Goal: Task Accomplishment & Management: Manage account settings

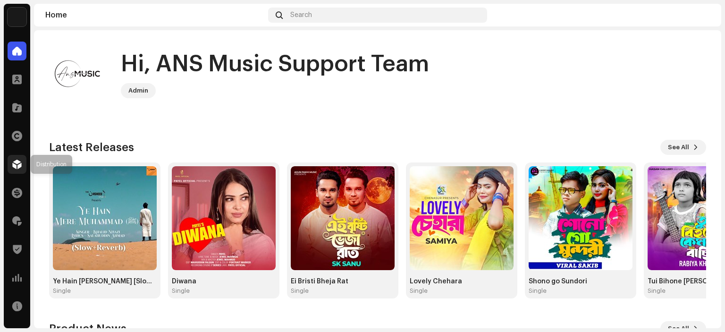
click at [16, 162] on span at bounding box center [16, 165] width 9 height 8
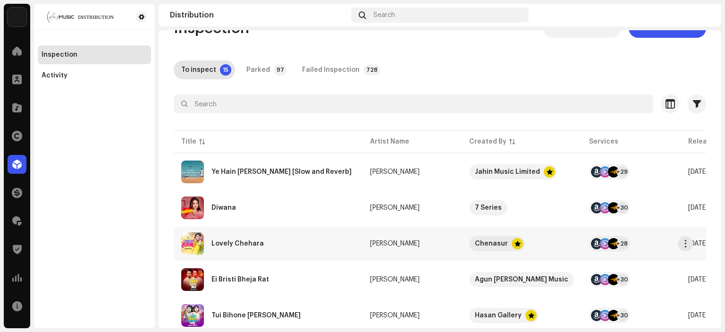
scroll to position [47, 0]
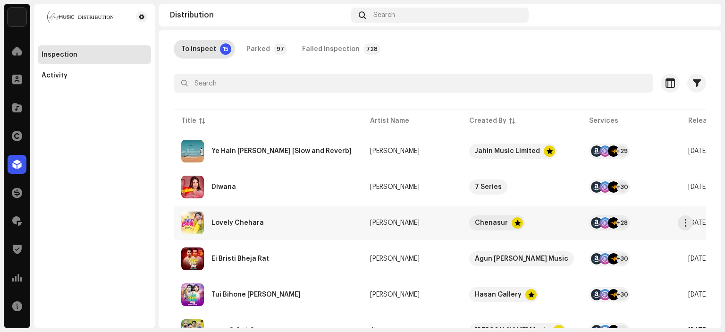
click at [228, 224] on div "Lovely Chehara" at bounding box center [238, 223] width 52 height 7
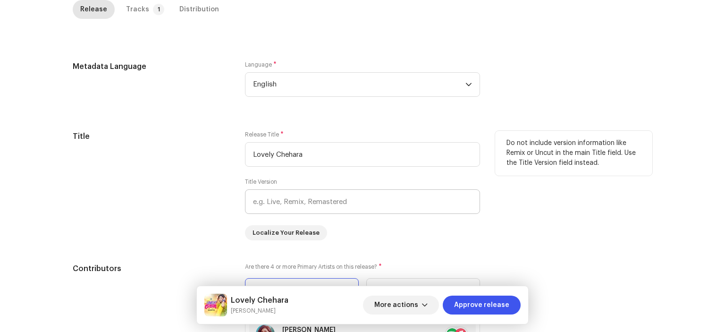
scroll to position [462, 0]
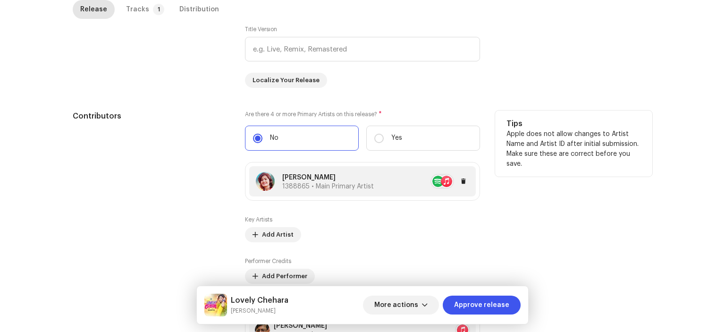
click at [303, 188] on span "1388865 • Main Primary Artist" at bounding box center [328, 186] width 92 height 7
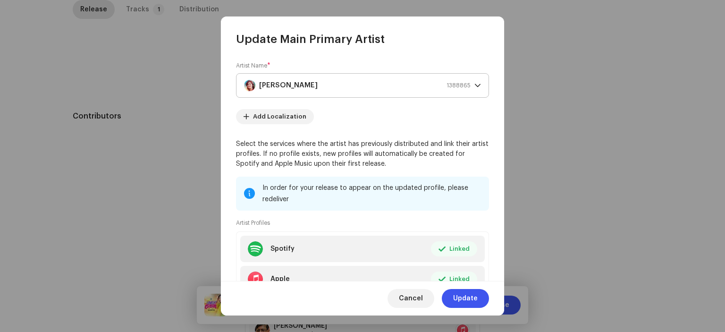
click at [282, 86] on strong "Samiya" at bounding box center [288, 86] width 59 height 24
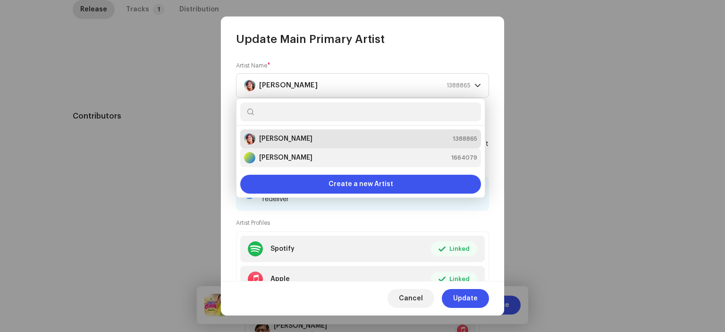
click at [288, 155] on strong "[PERSON_NAME]" at bounding box center [285, 157] width 53 height 9
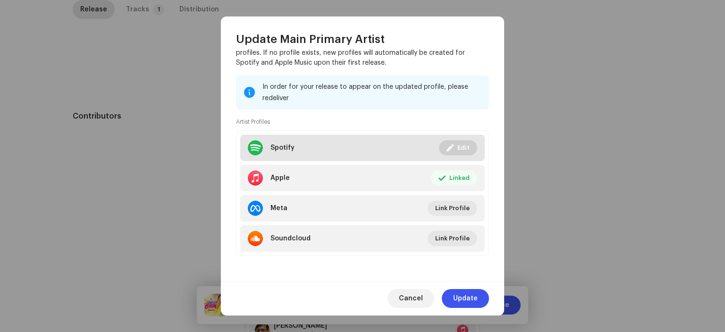
scroll to position [102, 0]
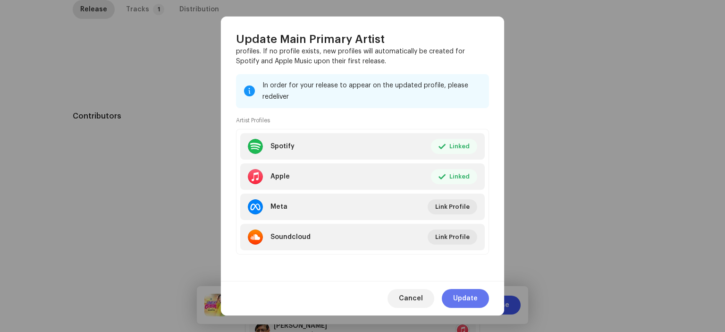
click at [476, 298] on span "Update" at bounding box center [465, 298] width 25 height 19
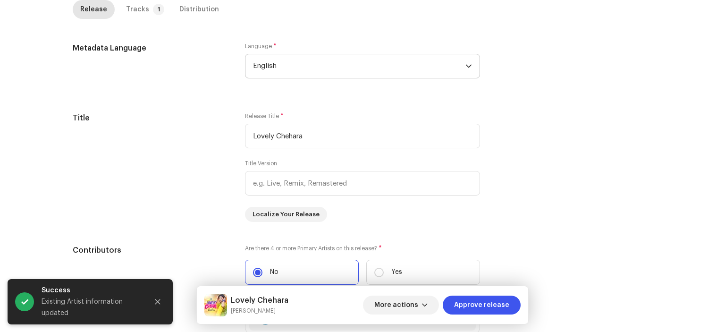
scroll to position [178, 0]
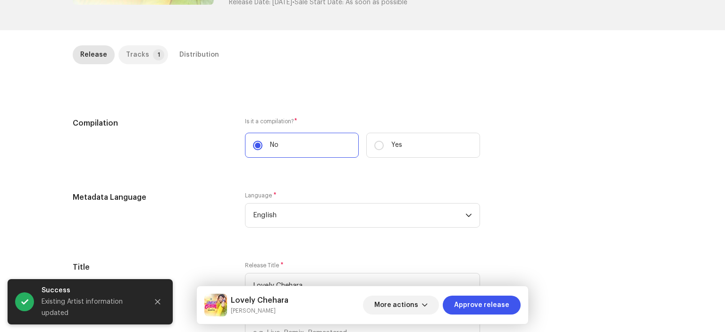
click at [134, 58] on div "Tracks" at bounding box center [137, 54] width 23 height 19
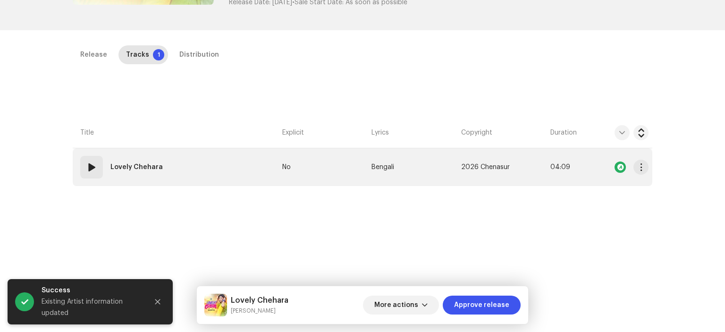
click at [111, 185] on td "01 Lovely Chehara" at bounding box center [176, 167] width 206 height 38
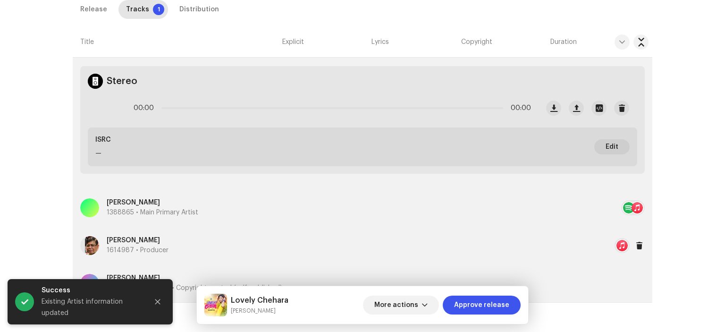
scroll to position [344, 0]
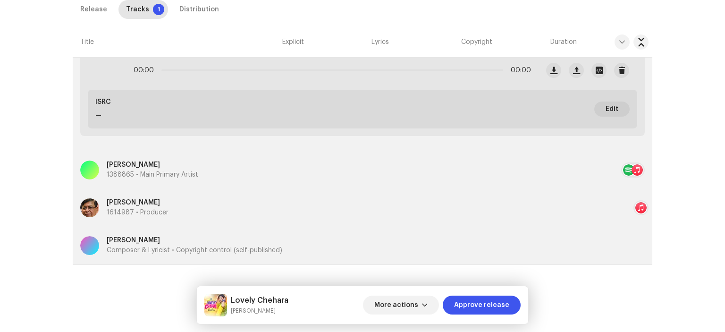
click at [171, 171] on p "1388865 • Main Primary Artist" at bounding box center [153, 175] width 92 height 10
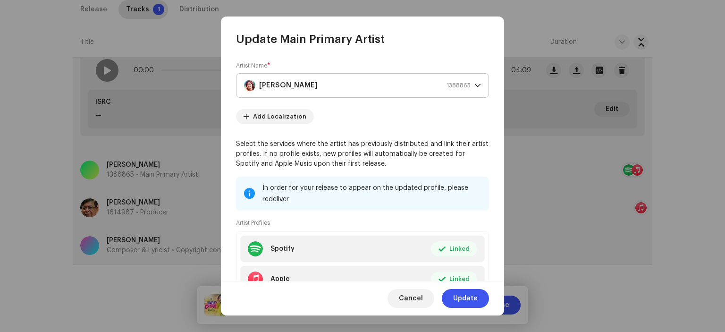
click at [292, 93] on div "Samiya 1388865" at bounding box center [357, 86] width 227 height 24
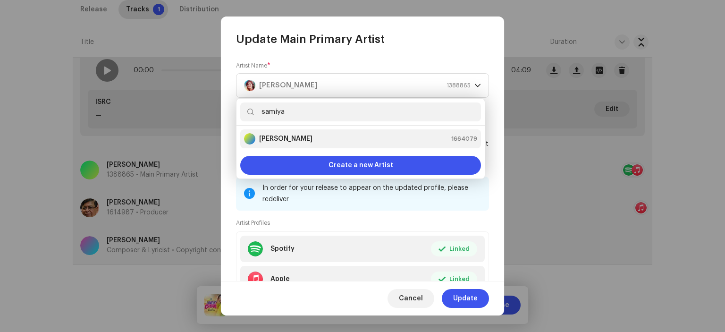
type input "samiya"
click at [293, 139] on strong "[PERSON_NAME]" at bounding box center [285, 138] width 53 height 9
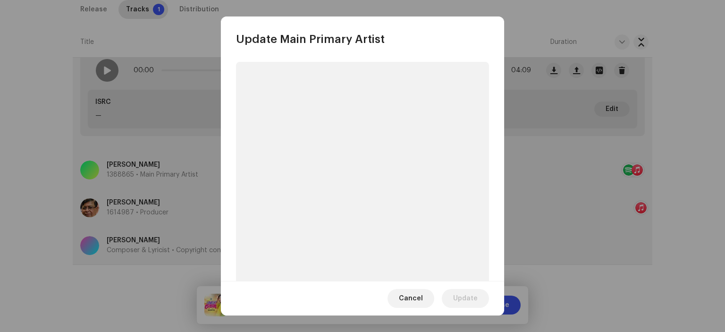
drag, startPoint x: 422, startPoint y: 298, endPoint x: 356, endPoint y: 277, distance: 69.9
click at [422, 298] on span "Cancel" at bounding box center [411, 298] width 24 height 19
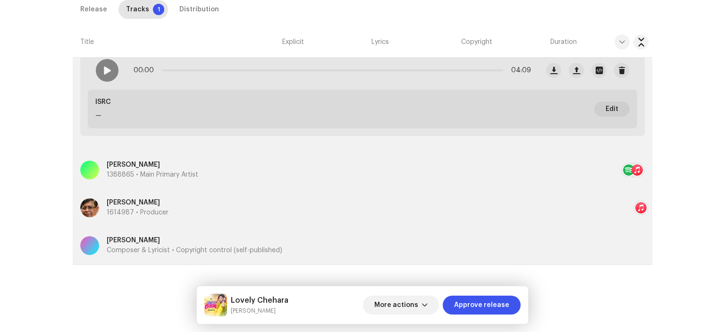
click at [157, 168] on p "Samiya" at bounding box center [153, 165] width 92 height 10
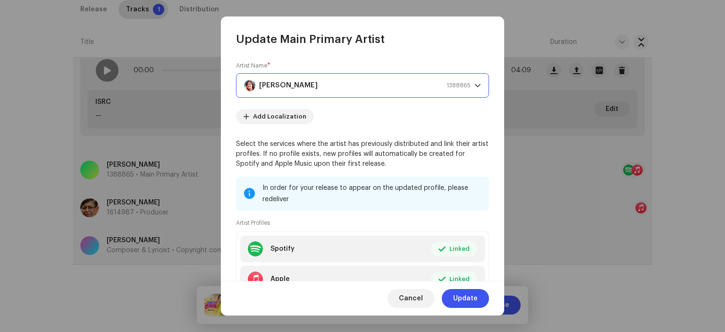
click at [277, 86] on strong "Samiya" at bounding box center [288, 86] width 59 height 24
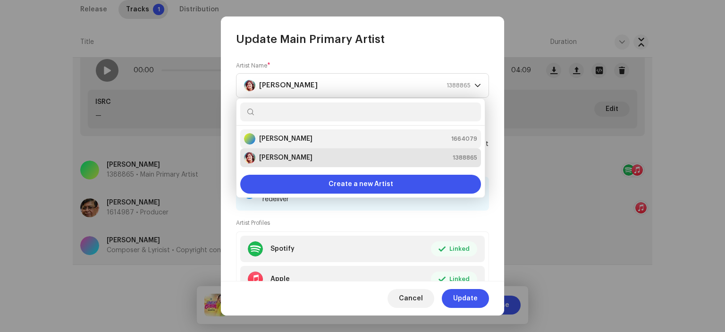
click at [281, 136] on strong "[PERSON_NAME]" at bounding box center [285, 138] width 53 height 9
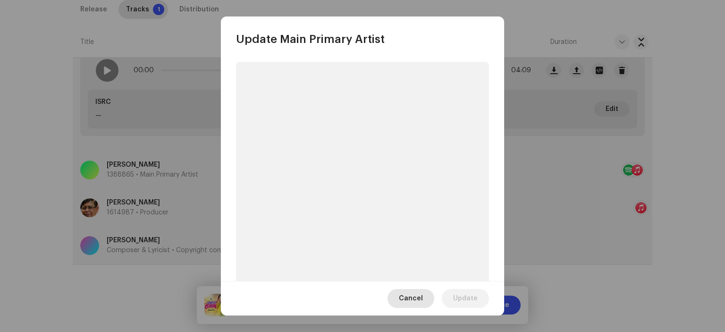
click at [411, 299] on span "Cancel" at bounding box center [411, 298] width 24 height 19
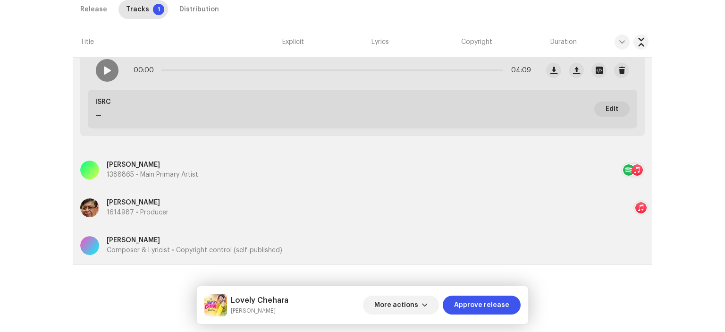
click at [138, 174] on p "1388865 • Main Primary Artist" at bounding box center [153, 175] width 92 height 10
click at [135, 128] on div "Update Main Primary Artist Cancel Update" at bounding box center [362, 166] width 725 height 332
click at [407, 309] on span "More actions" at bounding box center [396, 305] width 44 height 19
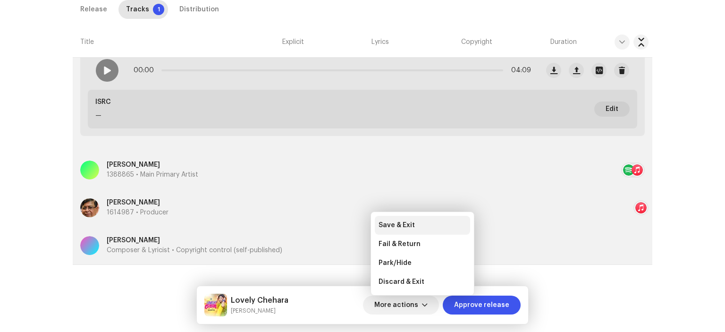
click at [399, 221] on span "Save & Exit" at bounding box center [397, 225] width 36 height 8
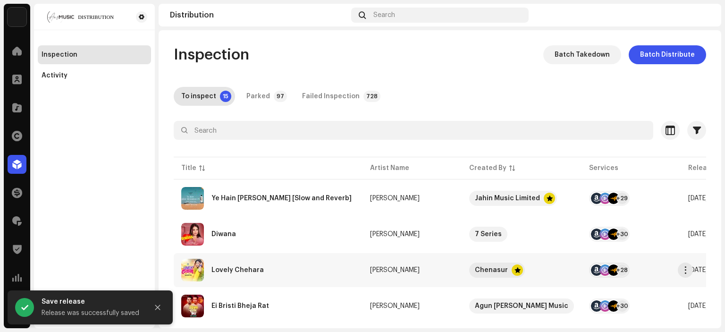
scroll to position [94, 0]
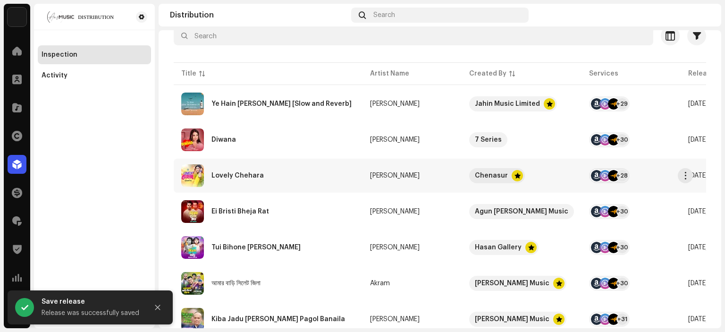
click at [230, 172] on div "Lovely Chehara" at bounding box center [238, 175] width 52 height 7
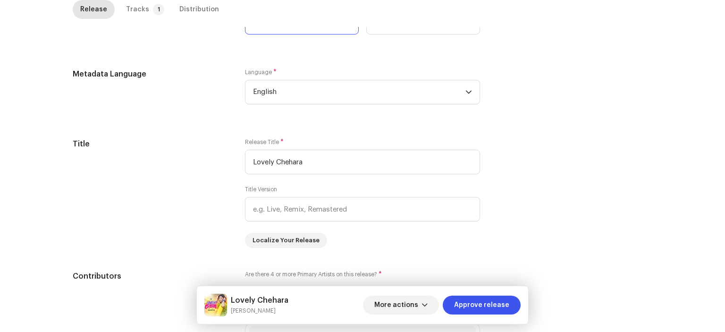
scroll to position [189, 0]
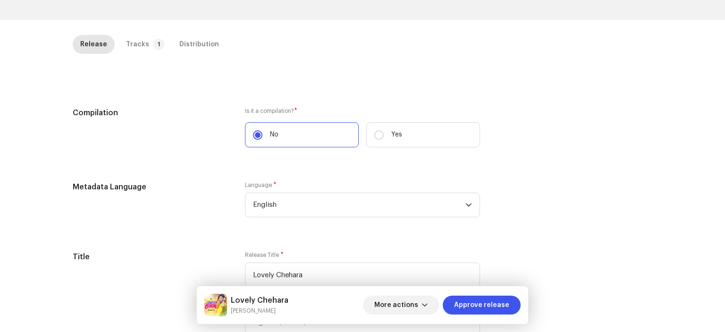
click at [137, 34] on div "Inspection / Lovely Chehara Trust & Safety Guide Release Id: 3048045 Payee Id: …" at bounding box center [362, 166] width 725 height 332
drag, startPoint x: 138, startPoint y: 35, endPoint x: 135, endPoint y: 51, distance: 16.3
click at [138, 35] on div "Tracks" at bounding box center [137, 44] width 23 height 19
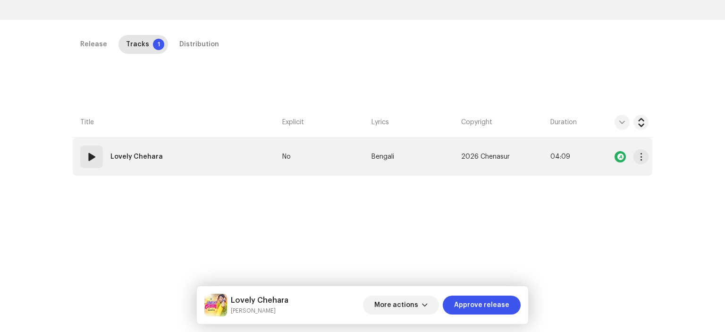
click at [137, 170] on td "01 Lovely Chehara" at bounding box center [176, 157] width 206 height 38
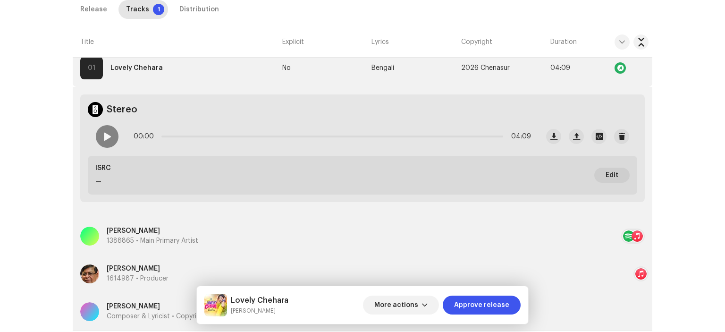
scroll to position [344, 0]
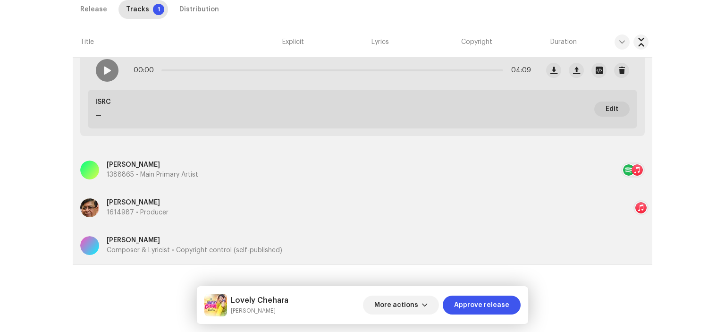
click at [192, 170] on p "1388865 • Main Primary Artist" at bounding box center [153, 175] width 92 height 10
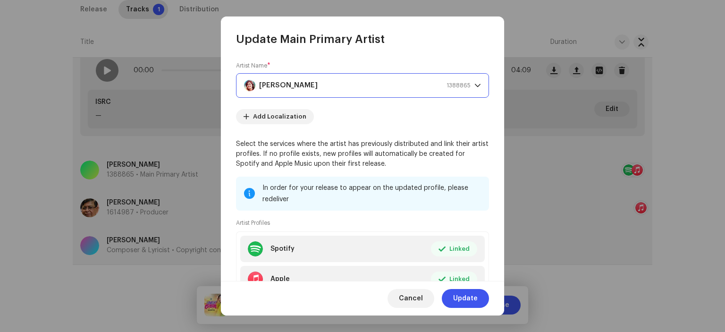
click at [289, 93] on div "Samiya 1388865" at bounding box center [357, 86] width 227 height 24
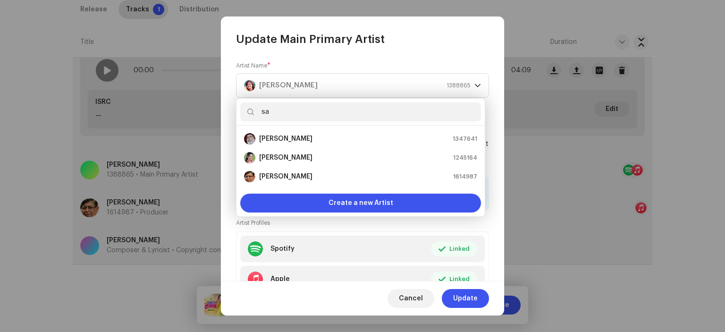
scroll to position [0, 0]
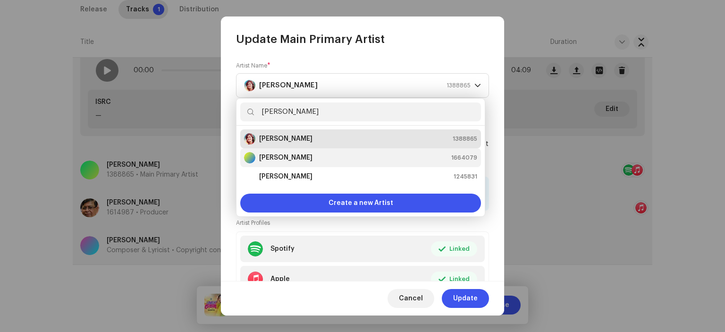
type input "sam"
click at [285, 156] on strong "[PERSON_NAME]" at bounding box center [285, 157] width 53 height 9
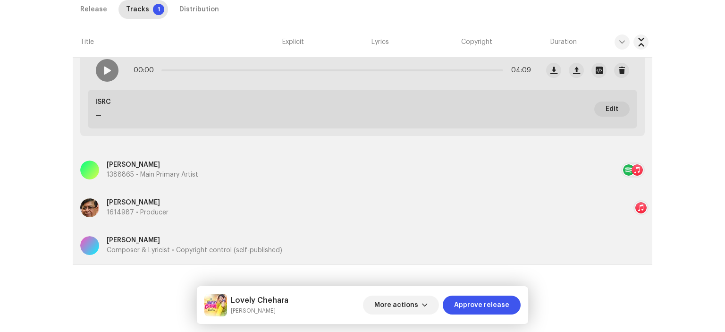
click at [518, 103] on div "Update Main Primary Artist Cancel Update" at bounding box center [362, 166] width 725 height 332
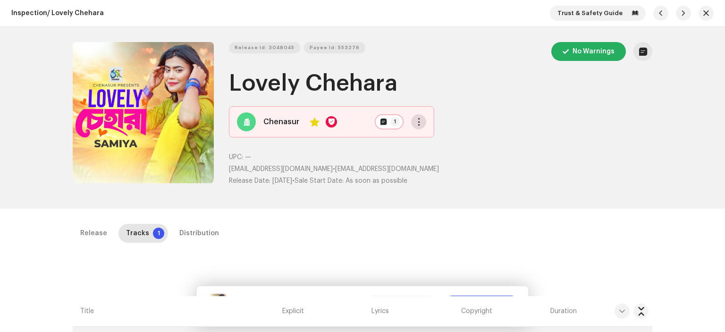
click at [419, 122] on span "button" at bounding box center [419, 122] width 7 height 8
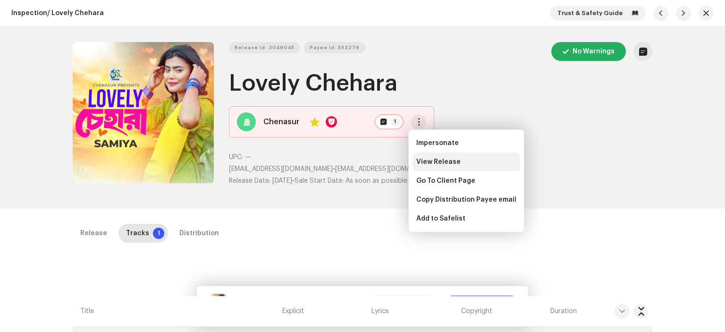
click at [440, 159] on span "View Release" at bounding box center [438, 162] width 44 height 8
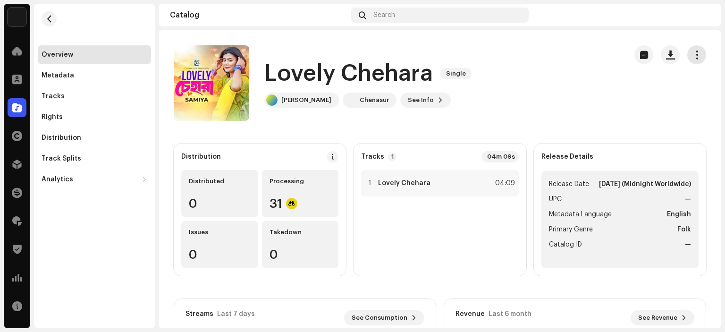
click at [697, 52] on button "button" at bounding box center [697, 54] width 19 height 19
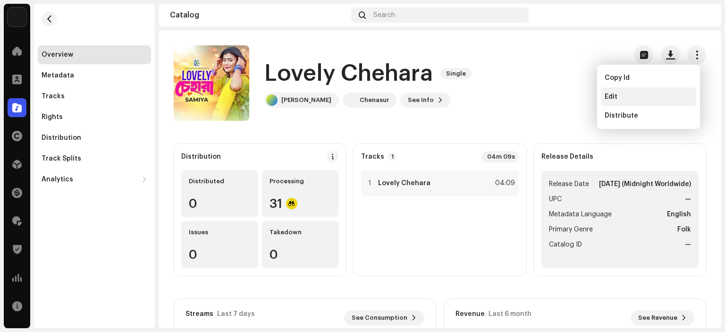
click at [620, 91] on div "Edit" at bounding box center [648, 96] width 95 height 19
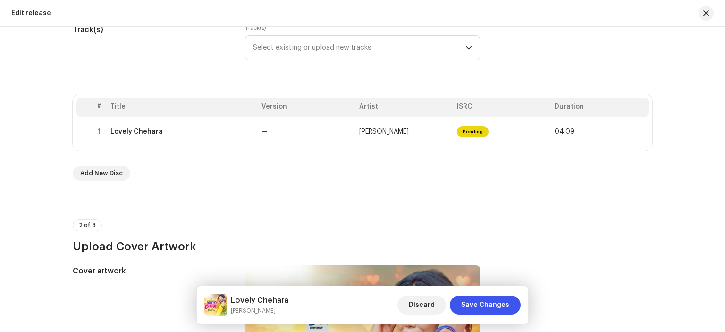
scroll to position [142, 0]
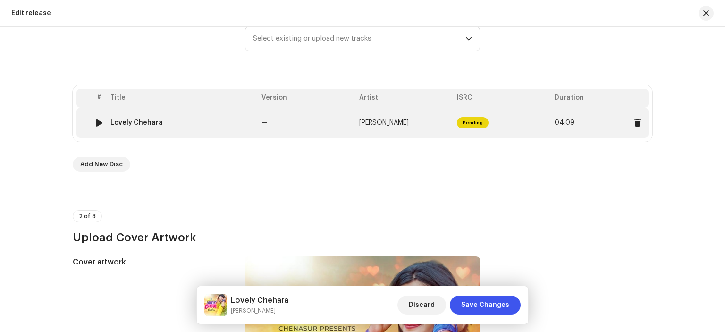
click at [142, 122] on div "Lovely Chehara" at bounding box center [136, 123] width 52 height 8
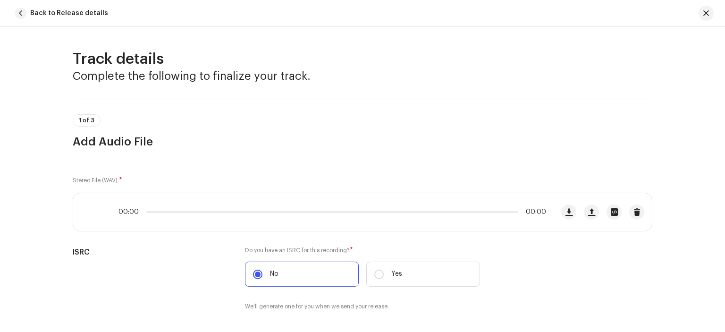
scroll to position [426, 0]
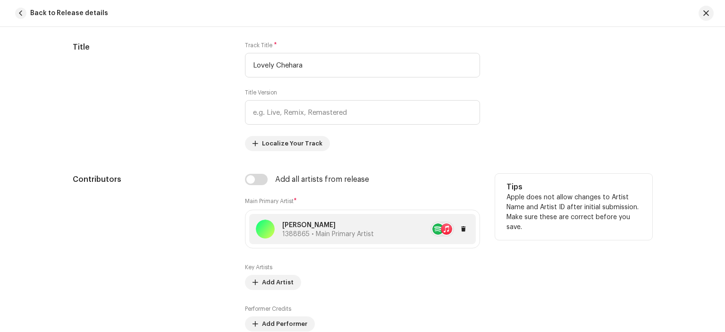
click at [318, 224] on p "Samiya" at bounding box center [328, 226] width 92 height 10
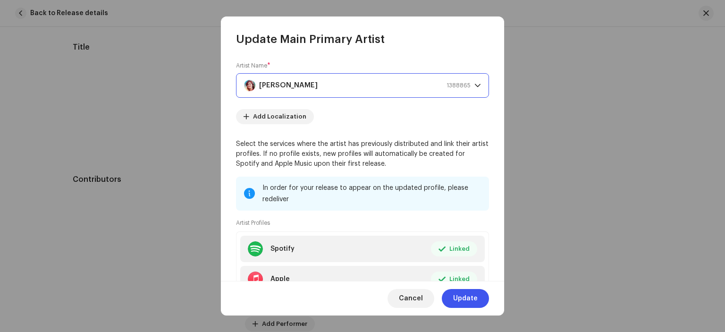
click at [303, 89] on div "Samiya 1388865" at bounding box center [357, 86] width 227 height 24
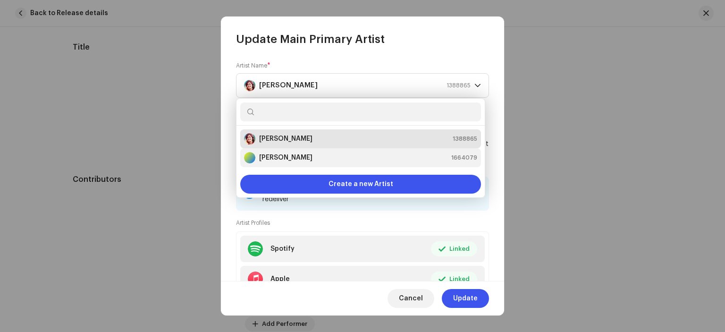
click at [292, 152] on div "[PERSON_NAME]" at bounding box center [278, 157] width 68 height 11
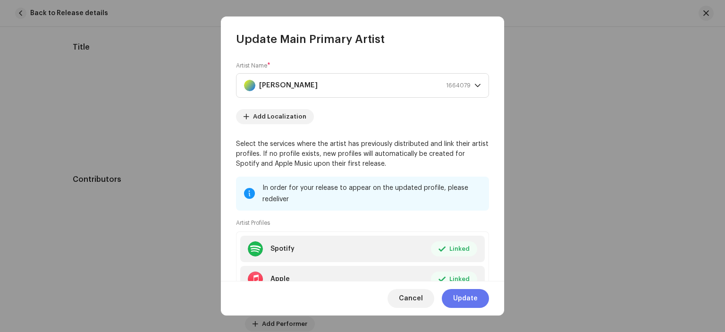
click at [461, 298] on span "Update" at bounding box center [465, 298] width 25 height 19
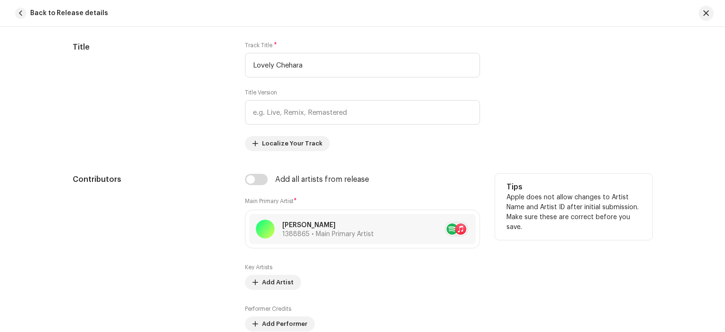
drag, startPoint x: 461, startPoint y: 298, endPoint x: 443, endPoint y: 306, distance: 19.9
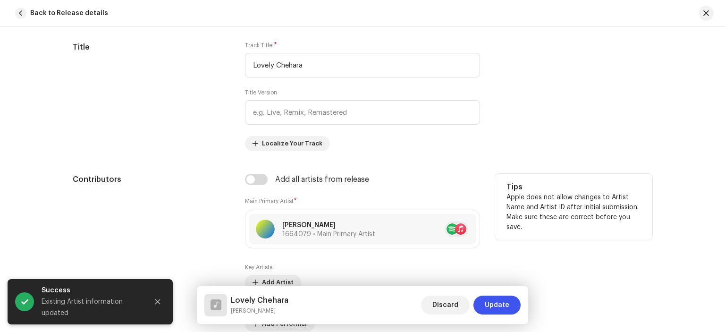
drag, startPoint x: 443, startPoint y: 306, endPoint x: 176, endPoint y: 201, distance: 287.1
click at [170, 200] on div "Contributors" at bounding box center [151, 294] width 157 height 241
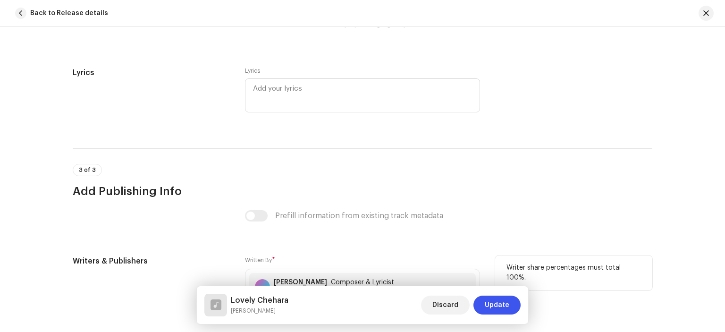
scroll to position [1795, 0]
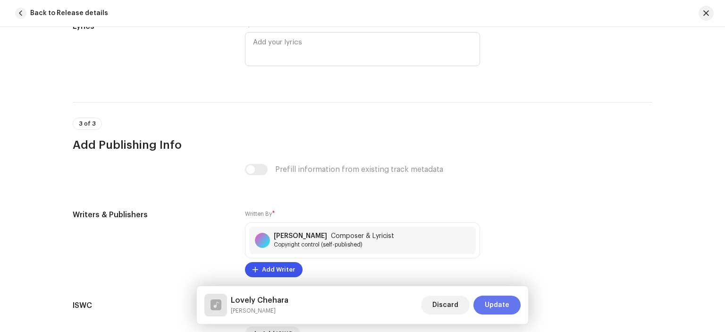
click at [485, 299] on button "Update" at bounding box center [497, 305] width 47 height 19
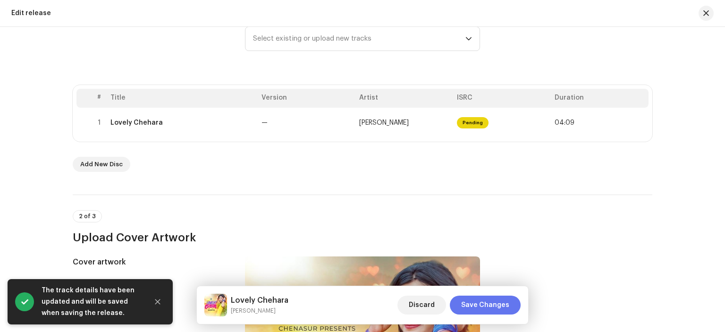
click at [489, 302] on span "Save Changes" at bounding box center [485, 305] width 48 height 19
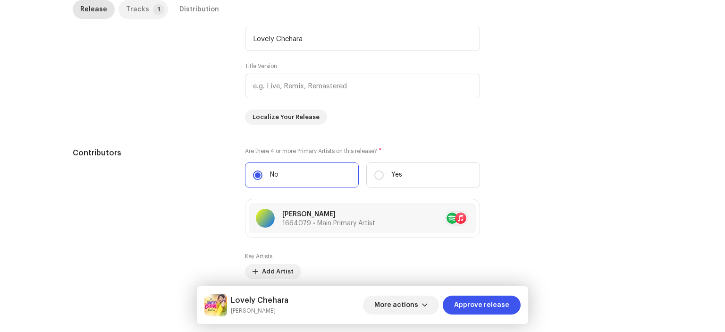
click at [141, 12] on div "Tracks" at bounding box center [137, 9] width 23 height 19
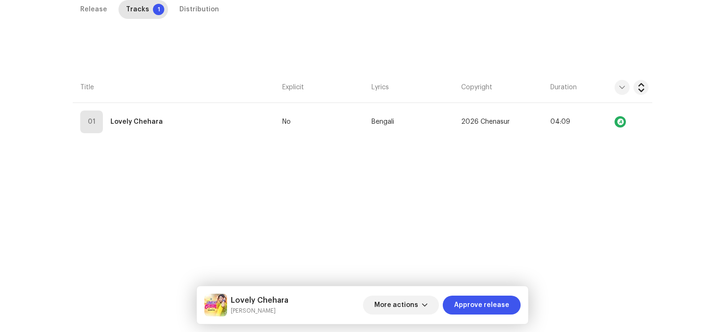
scroll to position [223, 0]
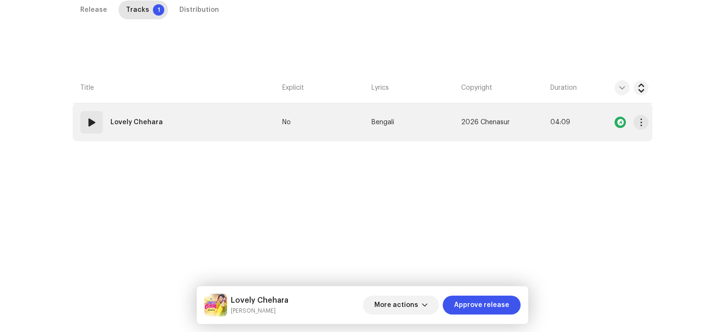
click at [128, 136] on td "01 Lovely Chehara" at bounding box center [176, 122] width 206 height 38
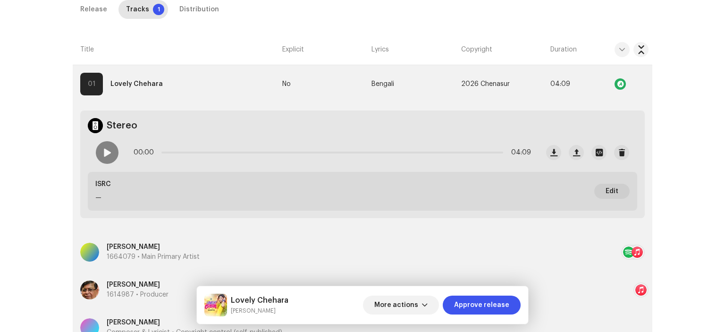
scroll to position [249, 0]
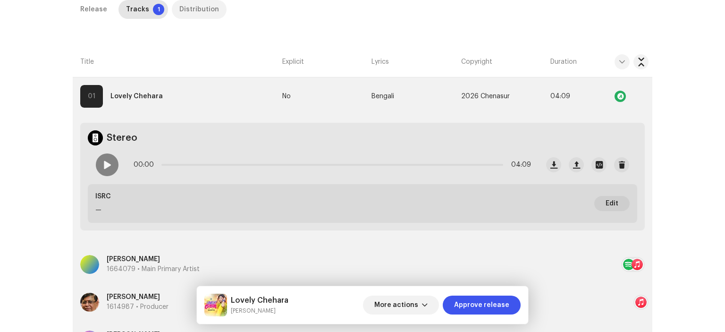
click at [185, 6] on div "Distribution" at bounding box center [199, 9] width 40 height 19
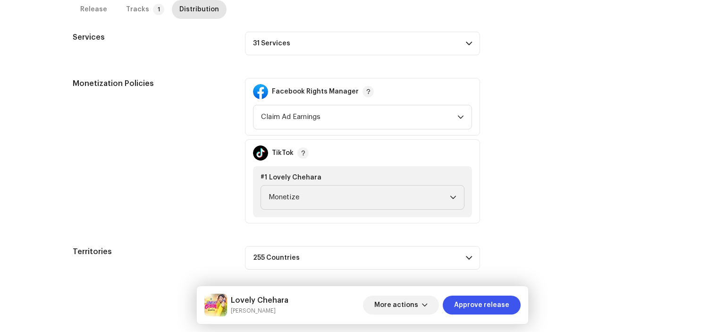
scroll to position [348, 0]
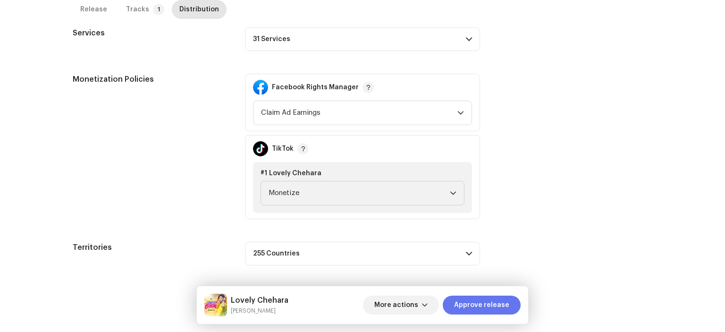
click at [466, 306] on span "Approve release" at bounding box center [481, 305] width 55 height 19
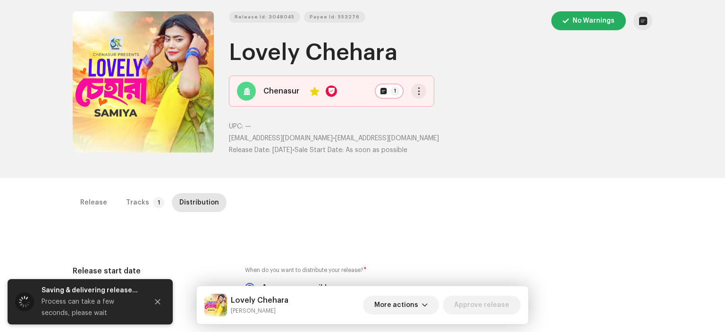
scroll to position [47, 0]
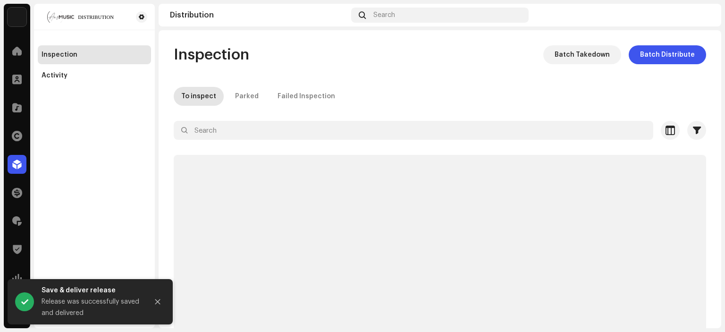
click at [429, 64] on div "Inspection Batch Takedown Batch Distribute" at bounding box center [440, 54] width 533 height 19
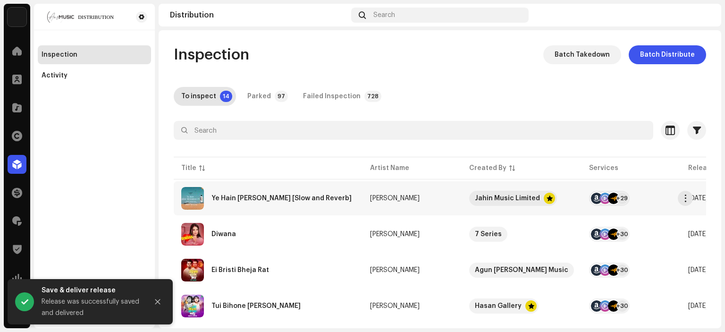
scroll to position [47, 0]
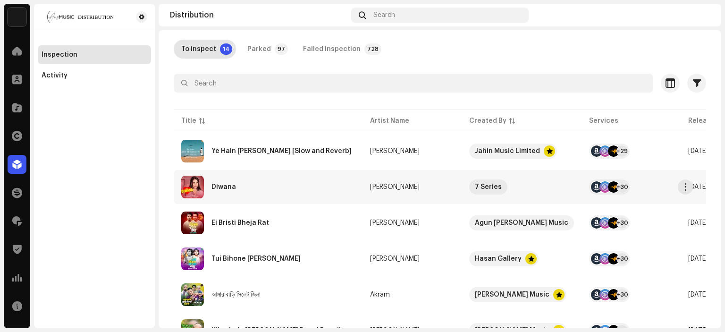
click at [229, 186] on div "Diwana" at bounding box center [224, 187] width 25 height 7
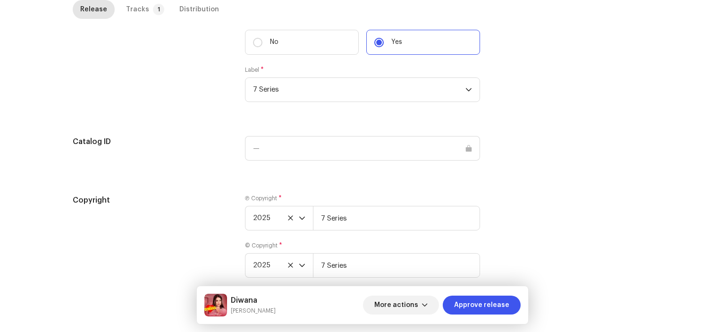
scroll to position [887, 0]
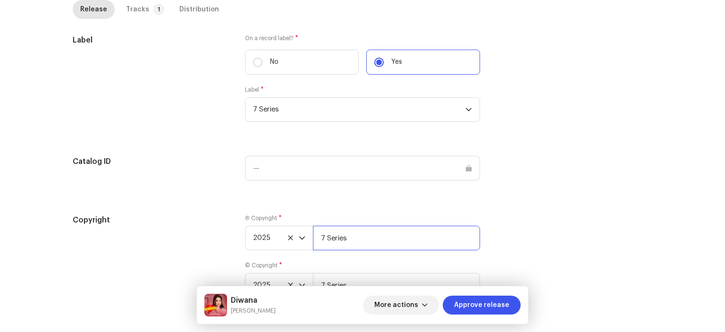
drag, startPoint x: 372, startPoint y: 238, endPoint x: 370, endPoint y: 251, distance: 12.9
click at [372, 239] on input "7 Series" at bounding box center [396, 238] width 167 height 25
type input "7 Series, Distributed by ANS Music"
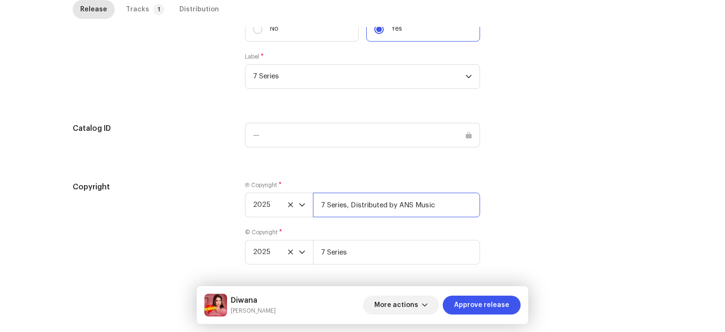
scroll to position [934, 0]
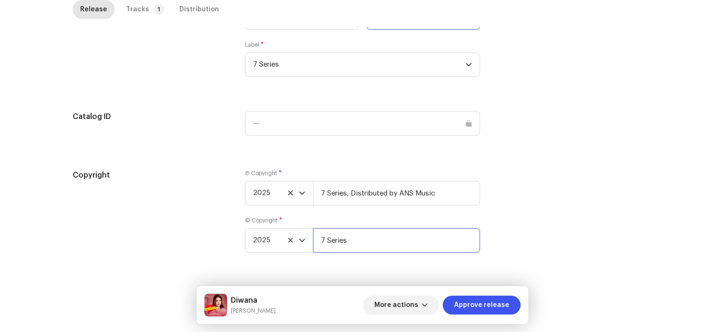
click at [384, 240] on input "7 Series" at bounding box center [396, 240] width 167 height 25
type input "7 Series, Distributed by ANS Music"
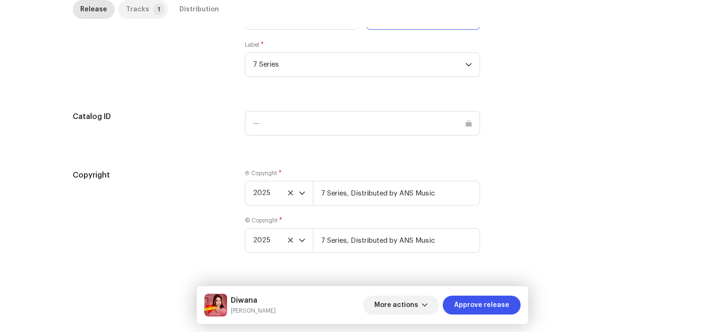
click at [132, 8] on div "Tracks" at bounding box center [137, 9] width 23 height 19
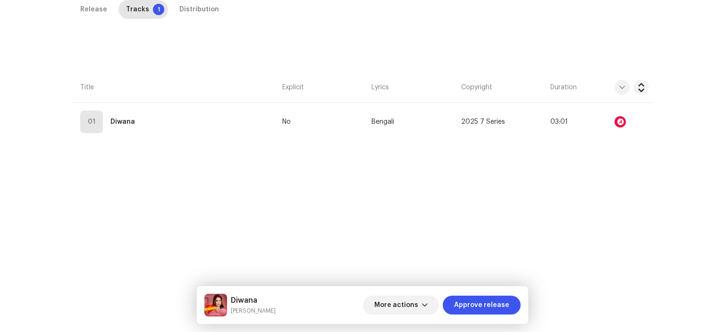
scroll to position [223, 0]
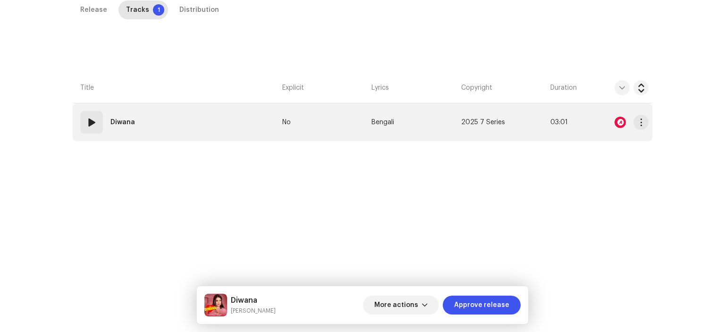
click at [115, 136] on td "01 Diwana" at bounding box center [176, 122] width 206 height 38
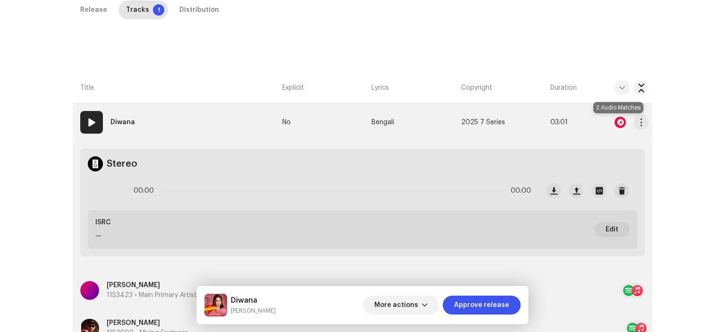
click at [620, 120] on div at bounding box center [620, 122] width 11 height 11
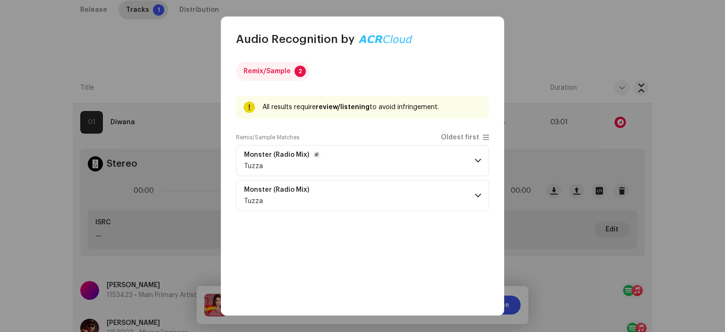
click at [383, 158] on p-accordion-header "Monster (Radio Mix) Tuzza" at bounding box center [362, 160] width 253 height 31
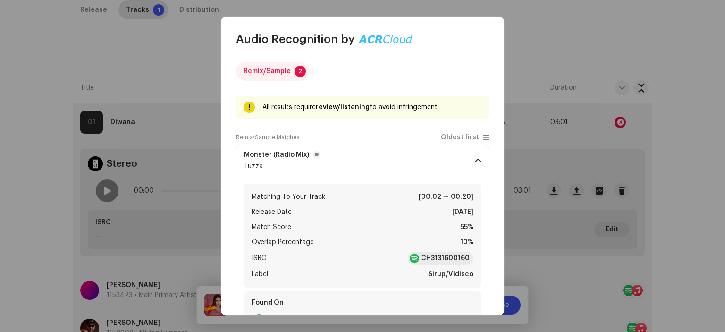
click at [382, 158] on p-accordion-header "Monster (Radio Mix) Tuzza" at bounding box center [362, 160] width 253 height 31
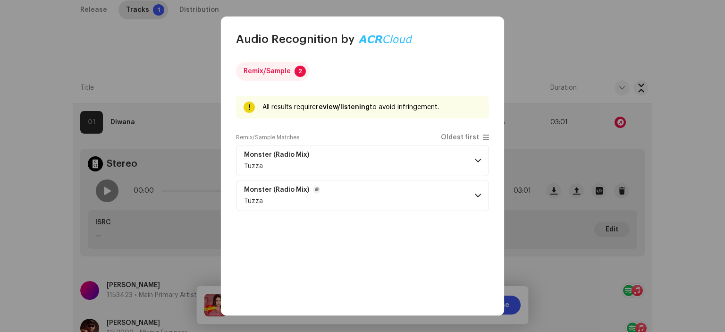
click at [387, 202] on p-accordion-header "Monster (Radio Mix) Tuzza" at bounding box center [362, 195] width 253 height 31
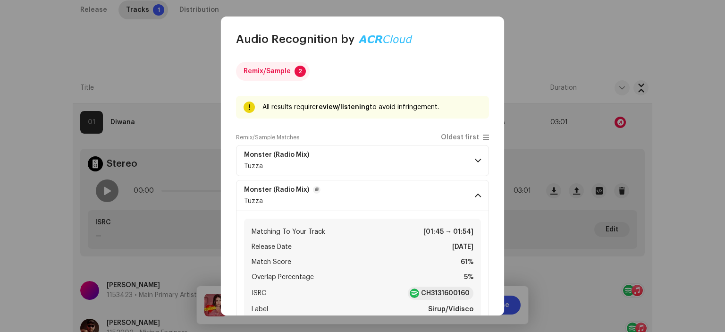
click at [386, 196] on p-accordion-header "Monster (Radio Mix) Tuzza" at bounding box center [362, 195] width 253 height 31
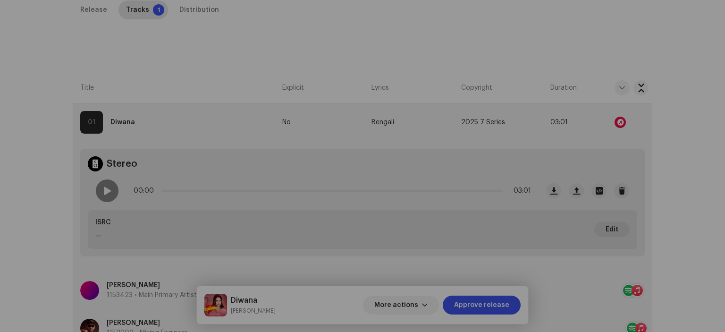
click at [158, 147] on div "Audio Recognition by Remix/Sample 2 All results require review/listening to avo…" at bounding box center [362, 166] width 725 height 332
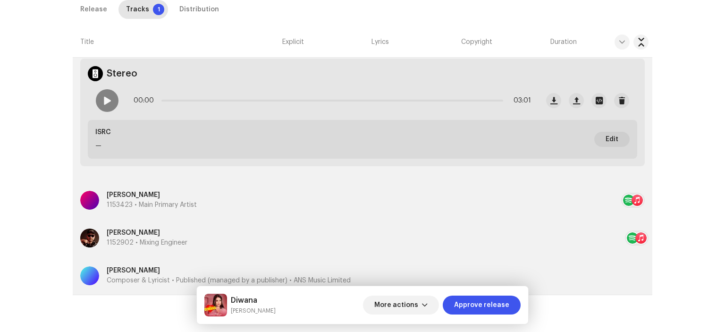
scroll to position [344, 0]
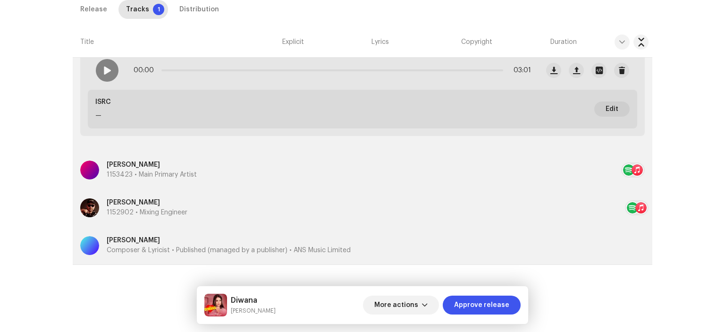
click at [293, 244] on p "[PERSON_NAME]" at bounding box center [229, 241] width 244 height 10
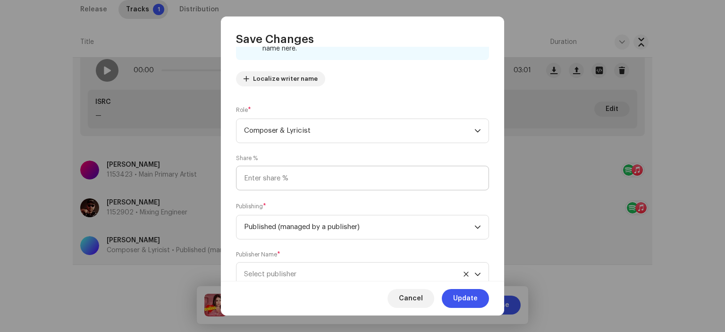
scroll to position [125, 0]
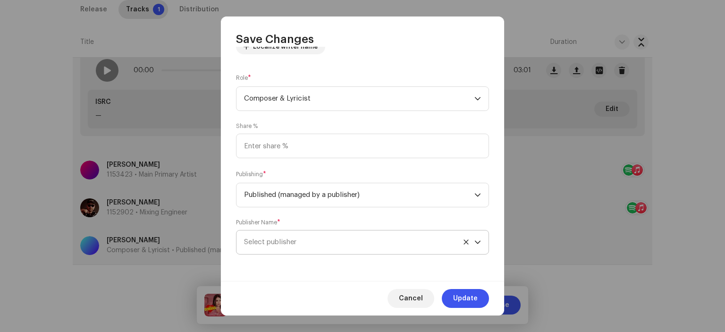
click at [307, 241] on span "Select publisher" at bounding box center [359, 242] width 230 height 24
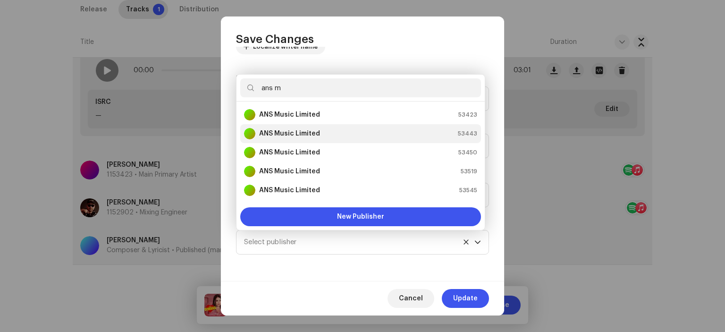
scroll to position [264, 0]
type input "ans m"
click at [287, 136] on strong "ANS Music" at bounding box center [276, 133] width 35 height 9
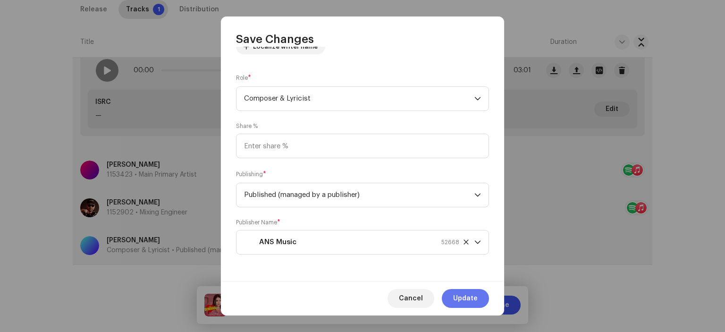
click at [461, 293] on span "Update" at bounding box center [465, 298] width 25 height 19
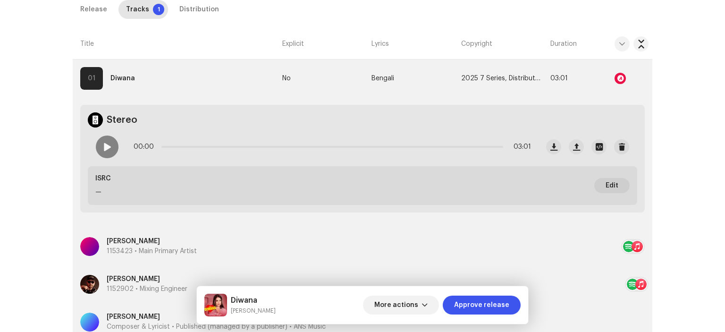
scroll to position [202, 0]
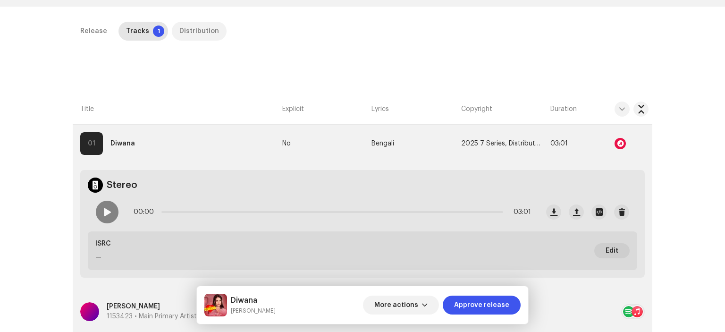
click at [192, 34] on div "Distribution" at bounding box center [199, 31] width 40 height 19
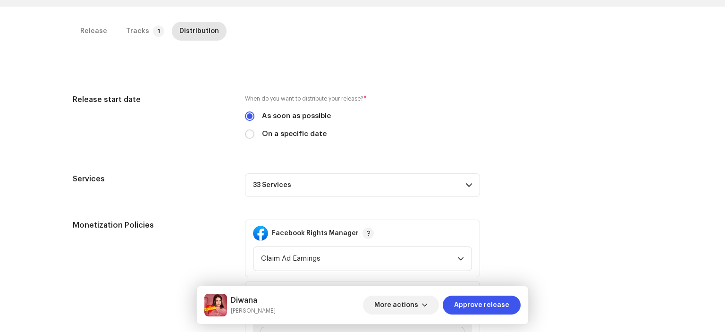
scroll to position [344, 0]
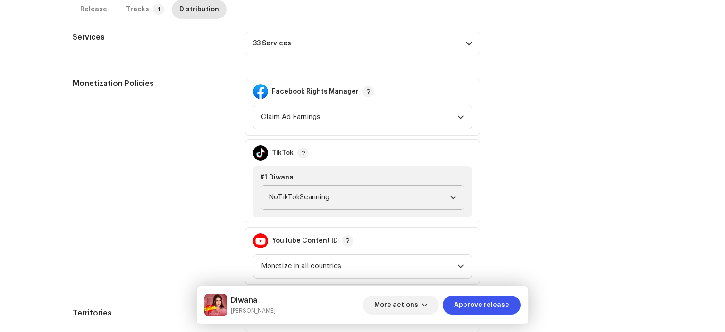
click at [310, 191] on span "NoTikTokScanning" at bounding box center [359, 198] width 181 height 24
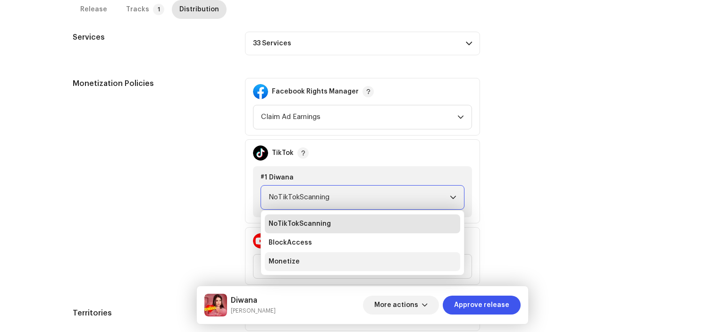
click at [298, 257] on li "Monetize" at bounding box center [362, 261] width 195 height 19
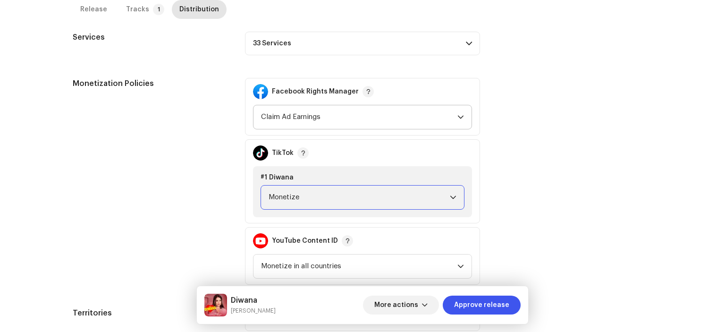
scroll to position [202, 0]
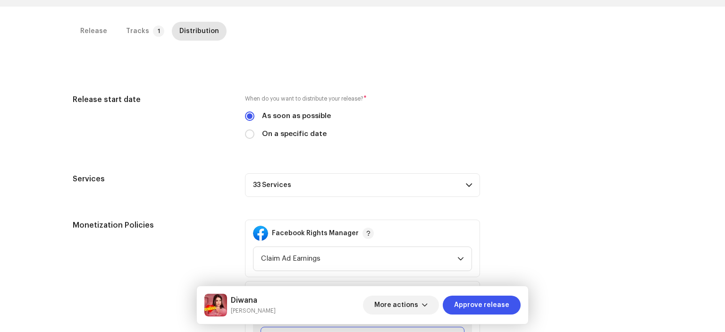
click at [339, 188] on p-accordion-header "33 Services" at bounding box center [362, 185] width 235 height 24
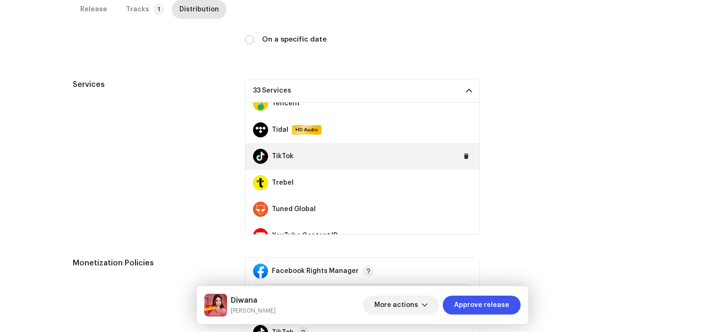
scroll to position [740, 0]
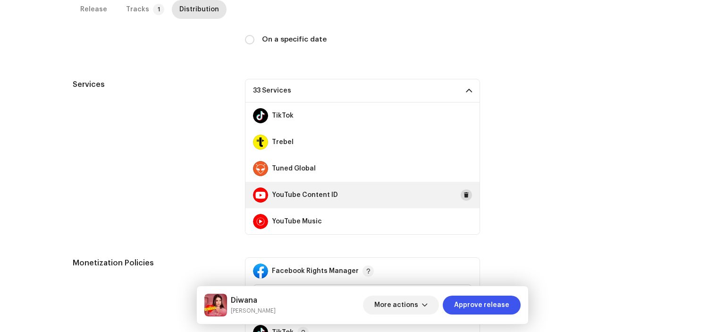
click at [464, 193] on span at bounding box center [467, 195] width 6 height 8
click at [569, 157] on div "Services 32 Services Amazon HD Audio Anghami Audiomack AWA Boomplay Deezer Face…" at bounding box center [363, 157] width 580 height 156
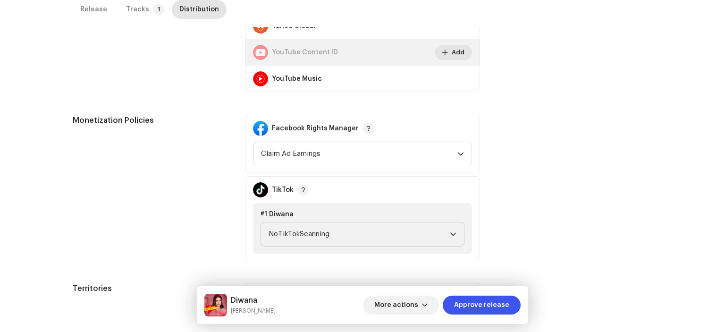
scroll to position [480, 0]
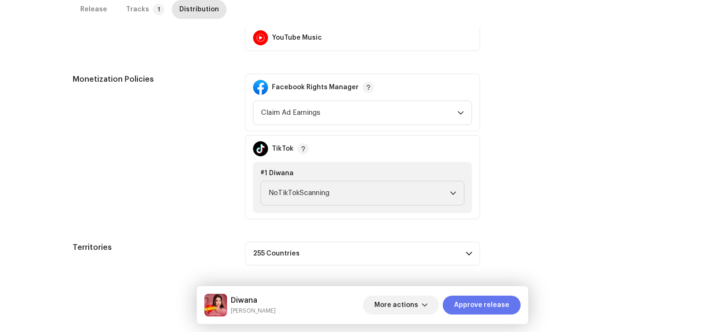
click at [485, 306] on span "Approve release" at bounding box center [481, 305] width 55 height 19
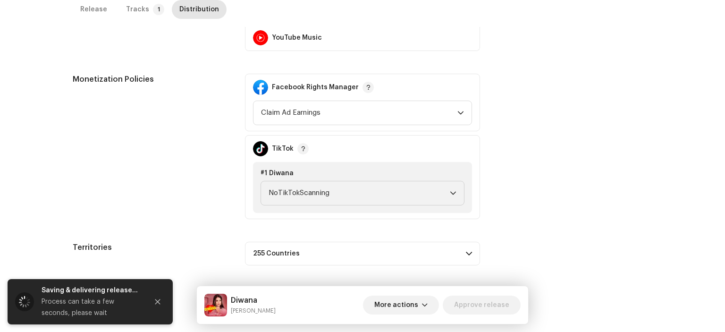
click at [533, 249] on div "Territories 255 Countries [GEOGRAPHIC_DATA] [GEOGRAPHIC_DATA] [GEOGRAPHIC_DATA]…" at bounding box center [363, 254] width 580 height 24
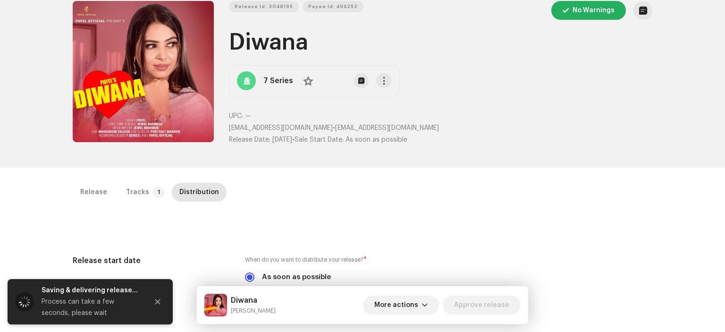
scroll to position [47, 0]
